Goal: Task Accomplishment & Management: Use online tool/utility

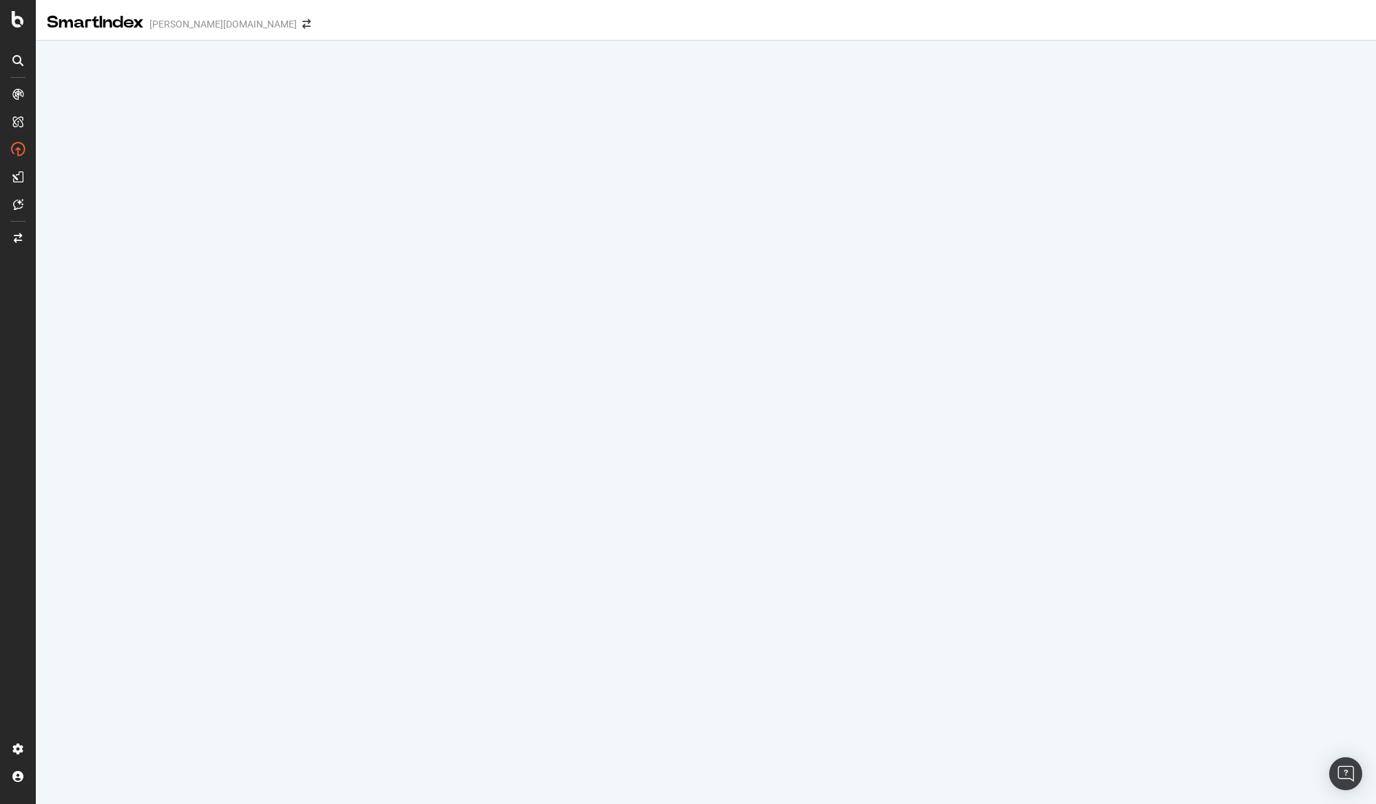
click at [125, 20] on div "SmartIndex" at bounding box center [95, 22] width 97 height 23
